Goal: Transaction & Acquisition: Book appointment/travel/reservation

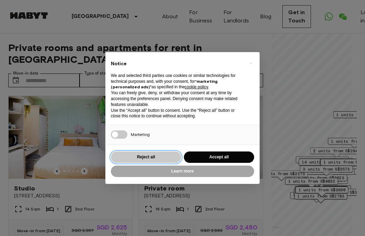
click at [140, 153] on button "Reject all" at bounding box center [146, 156] width 70 height 11
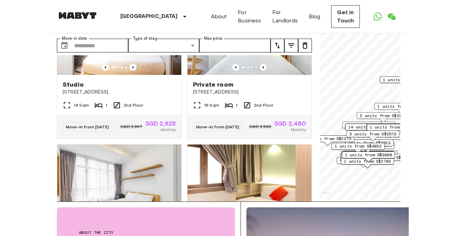
scroll to position [34, 0]
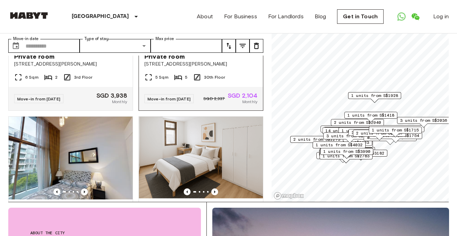
scroll to position [1625, 0]
click at [228, 61] on div "Private room" at bounding box center [200, 57] width 113 height 8
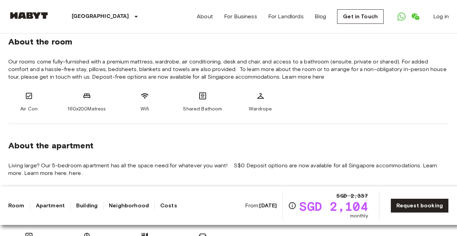
scroll to position [241, 0]
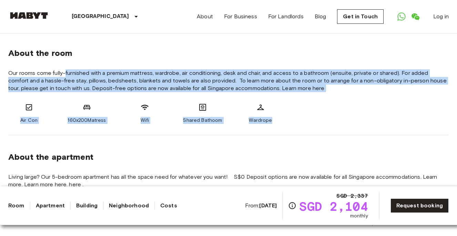
drag, startPoint x: 65, startPoint y: 72, endPoint x: 312, endPoint y: 106, distance: 249.5
click at [312, 106] on div "About the room Our rooms come fully-furnished with a premium mattress, wardrobe…" at bounding box center [228, 83] width 440 height 104
click at [283, 64] on div "About the room Our rooms come fully-furnished with a premium mattress, wardrobe…" at bounding box center [228, 83] width 440 height 104
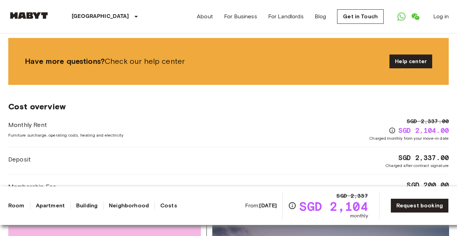
scroll to position [930, 0]
